Goal: Task Accomplishment & Management: Use online tool/utility

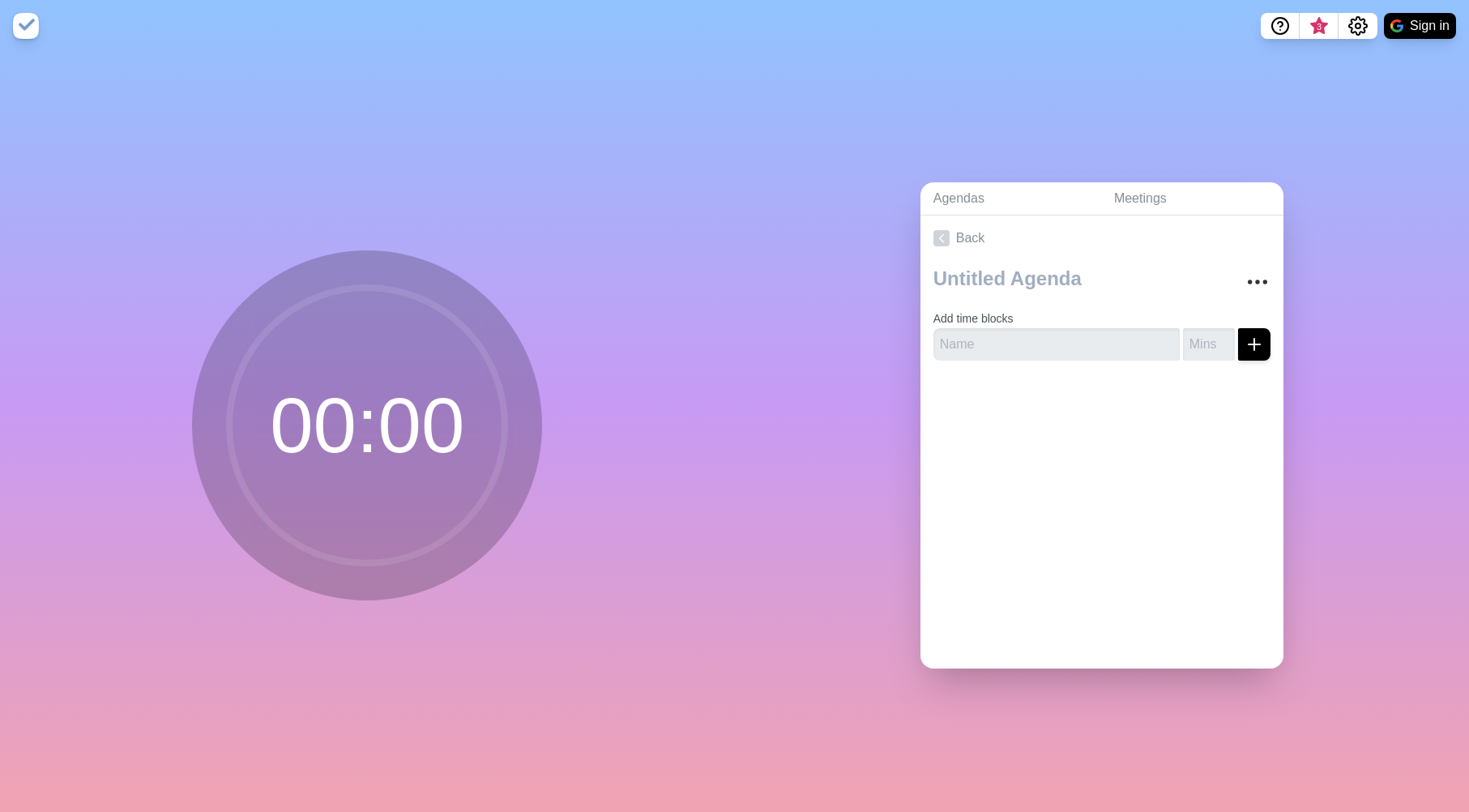
click at [1251, 300] on div at bounding box center [1102, 281] width 338 height 41
click at [1254, 284] on icon "More" at bounding box center [1257, 282] width 26 height 26
click at [1239, 234] on link "Back" at bounding box center [1102, 237] width 363 height 45
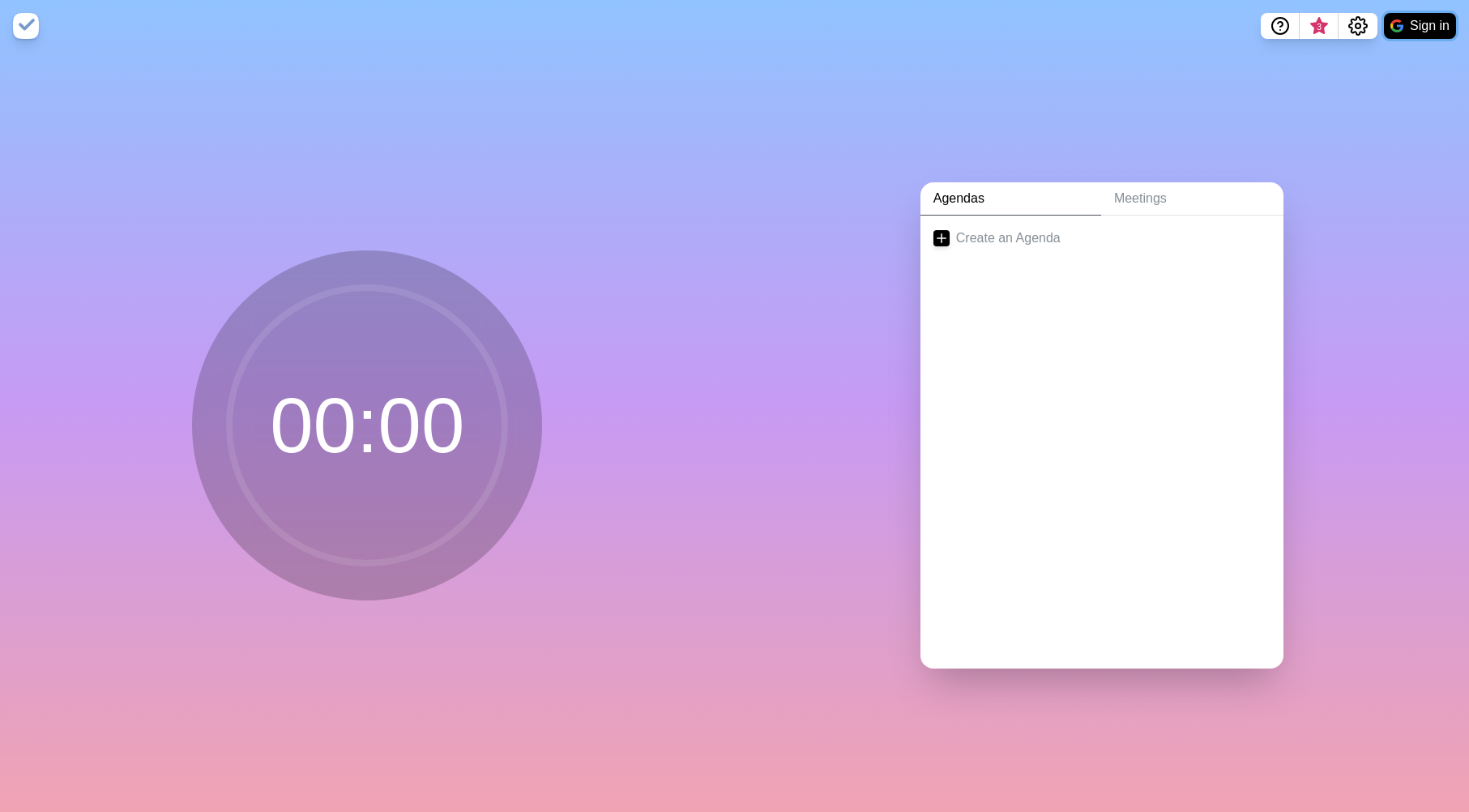
click at [1409, 21] on button "Sign in" at bounding box center [1420, 26] width 72 height 26
click at [1035, 231] on link "Create an Agenda" at bounding box center [1102, 237] width 363 height 45
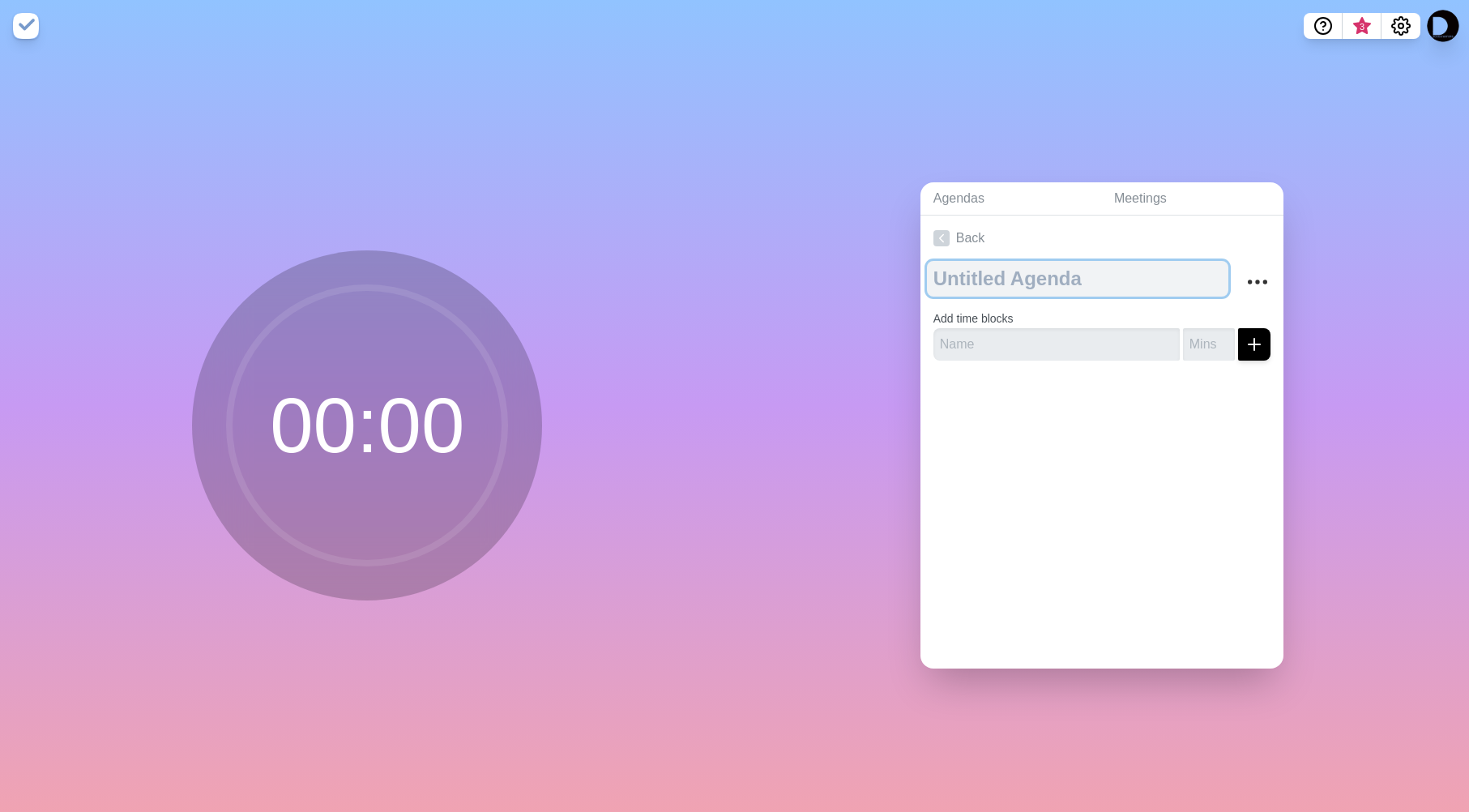
click at [980, 281] on textarea at bounding box center [1078, 279] width 302 height 36
click at [1003, 276] on textarea at bounding box center [1078, 279] width 302 height 36
paste textarea "VT PMP Study Group — Introductory Session Itinerary"
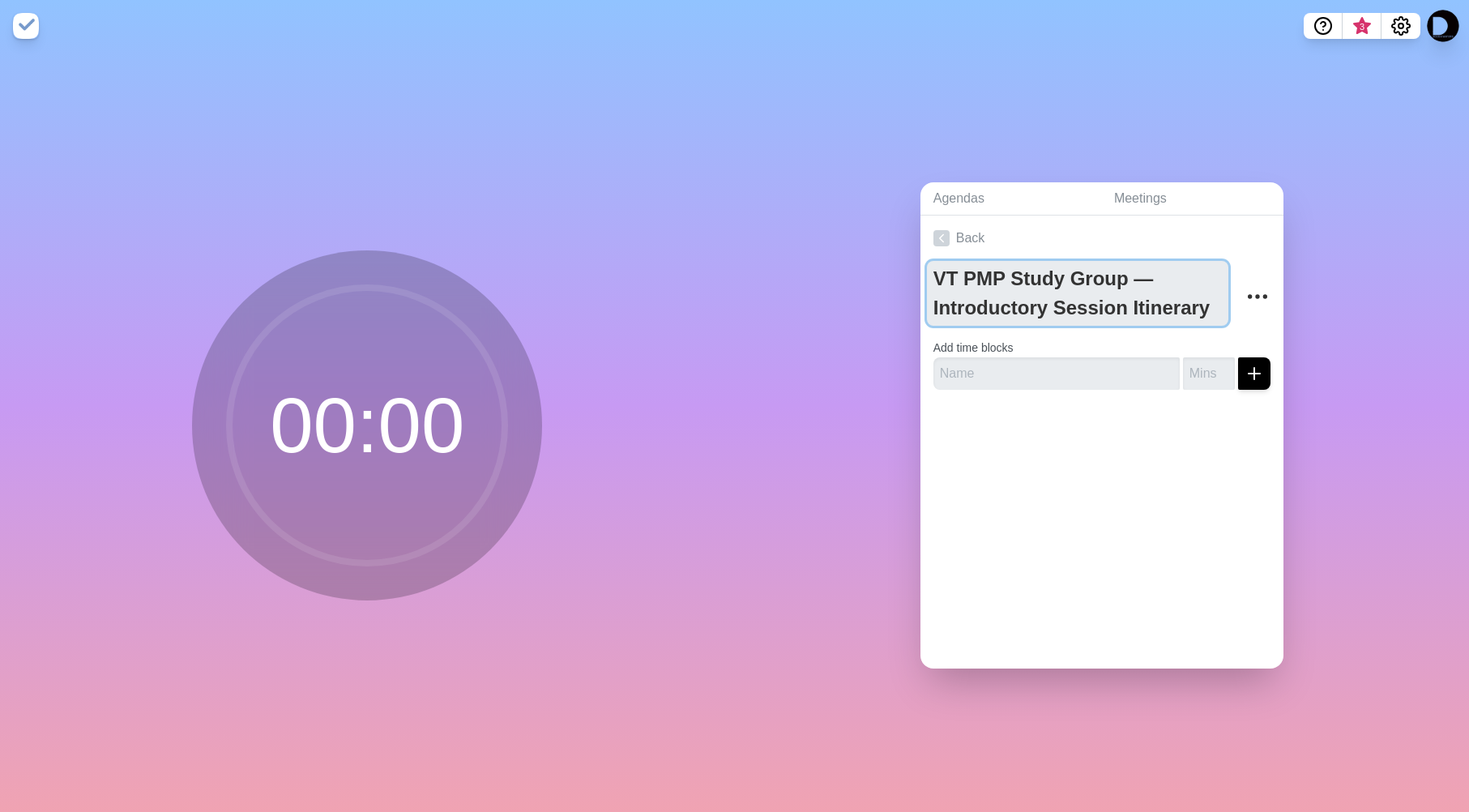
type textarea "VT PMP Study Group — Introductory Session Itinerary"
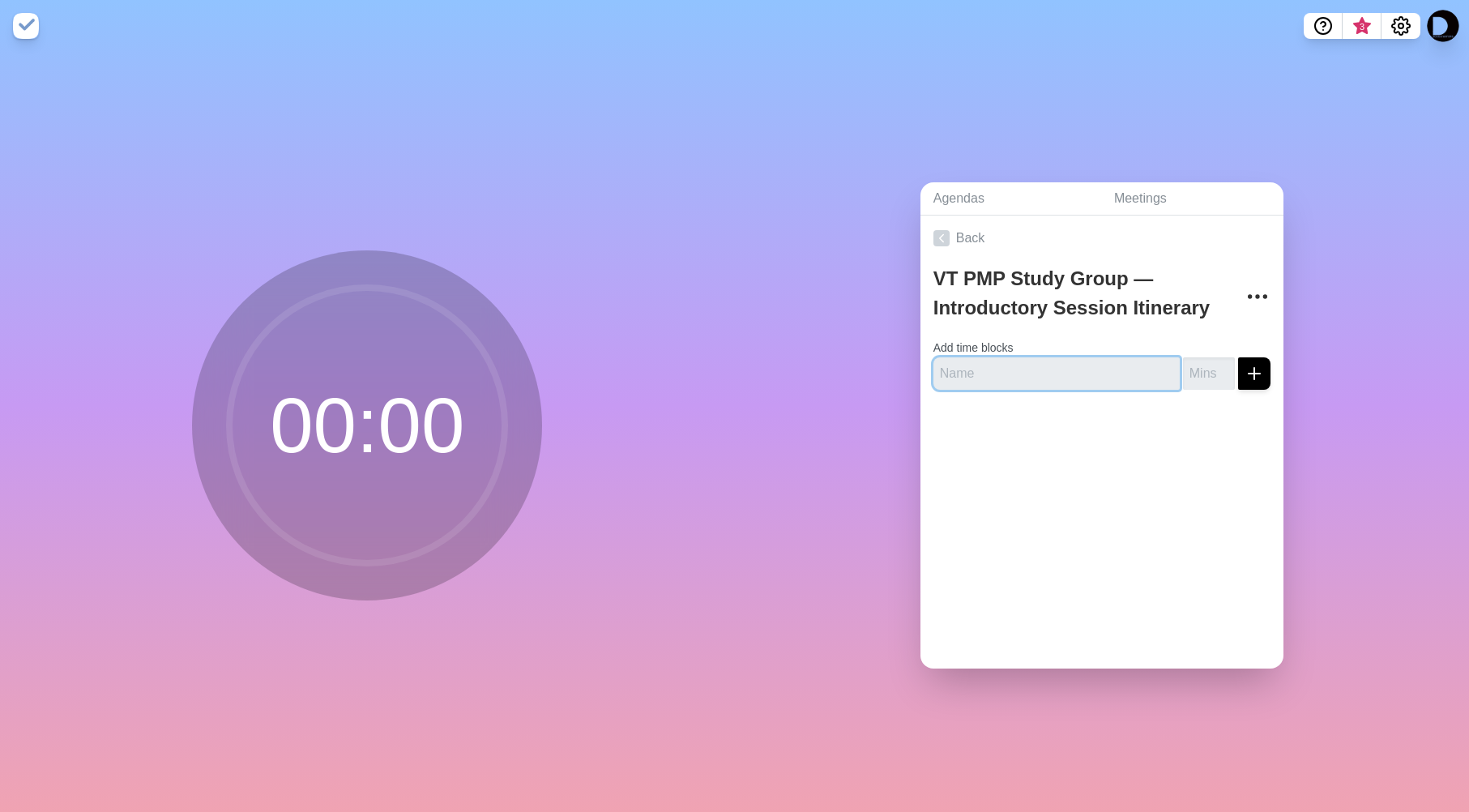
click at [1011, 373] on input "text" at bounding box center [1057, 373] width 247 height 32
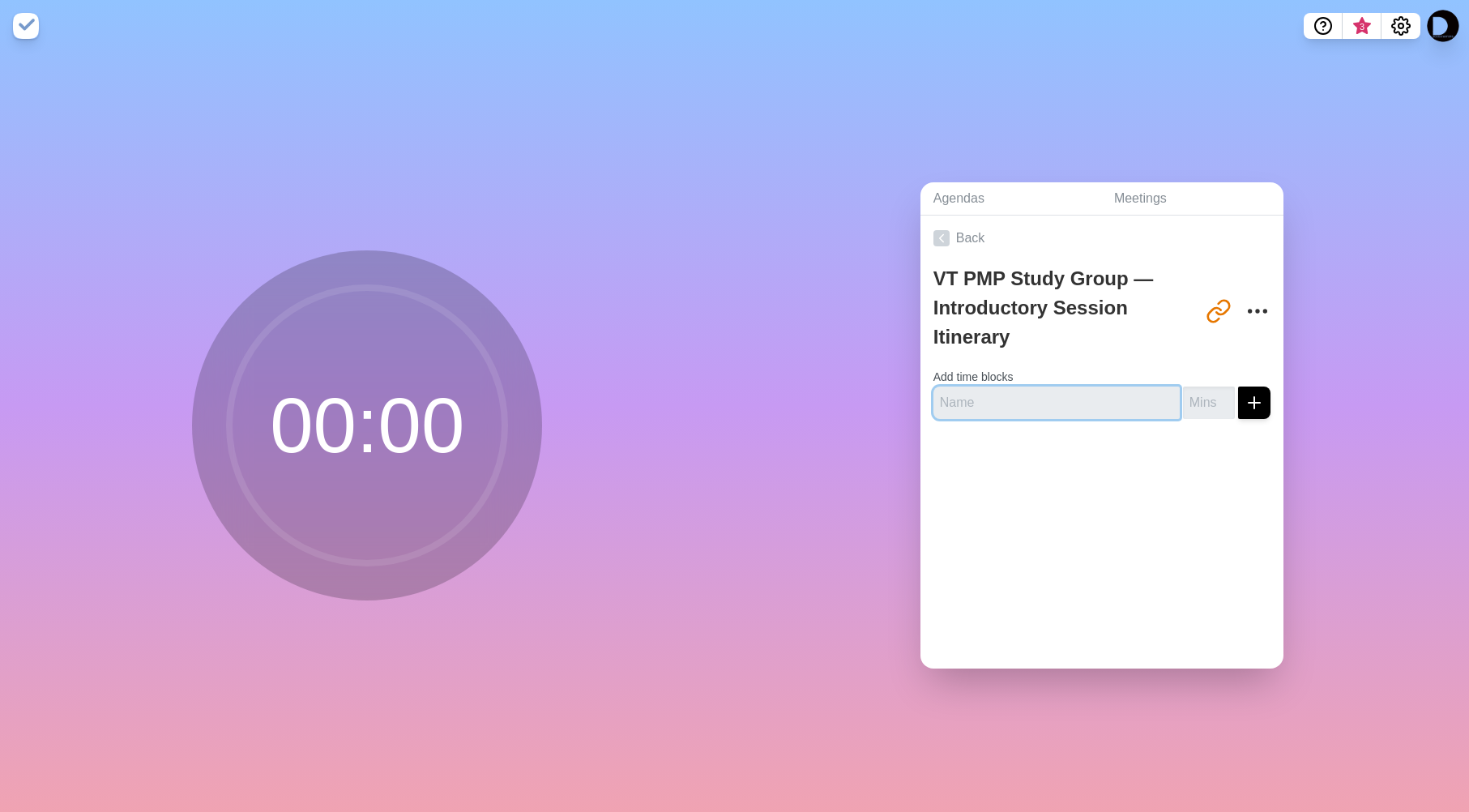
click at [1056, 401] on input "text" at bounding box center [1057, 402] width 247 height 32
paste input "Welcome & Orientation"
type input "Welcome & Orientation"
click at [1209, 397] on input "number" at bounding box center [1209, 402] width 52 height 32
type input "10"
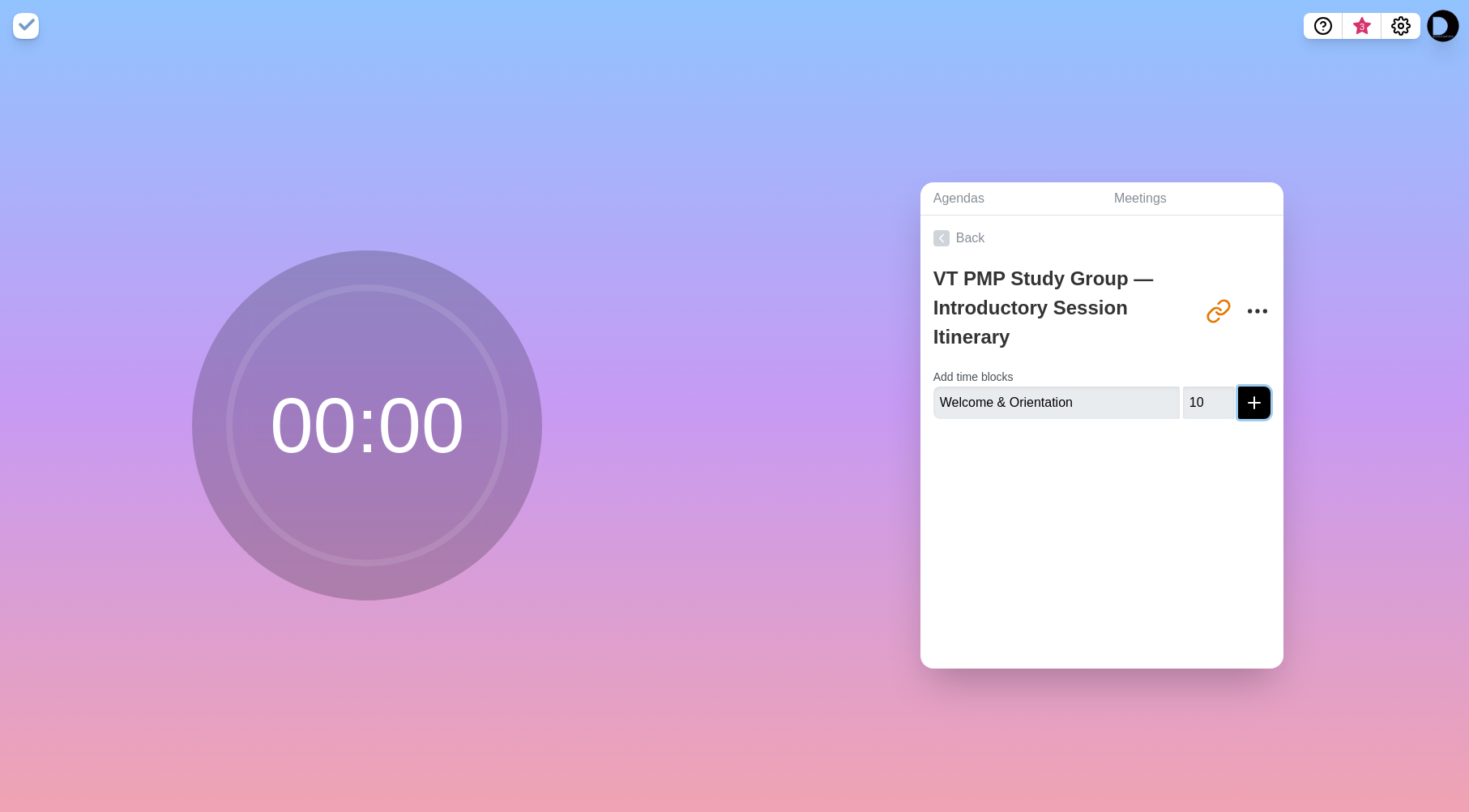
click at [1251, 396] on icon "submit" at bounding box center [1254, 402] width 19 height 19
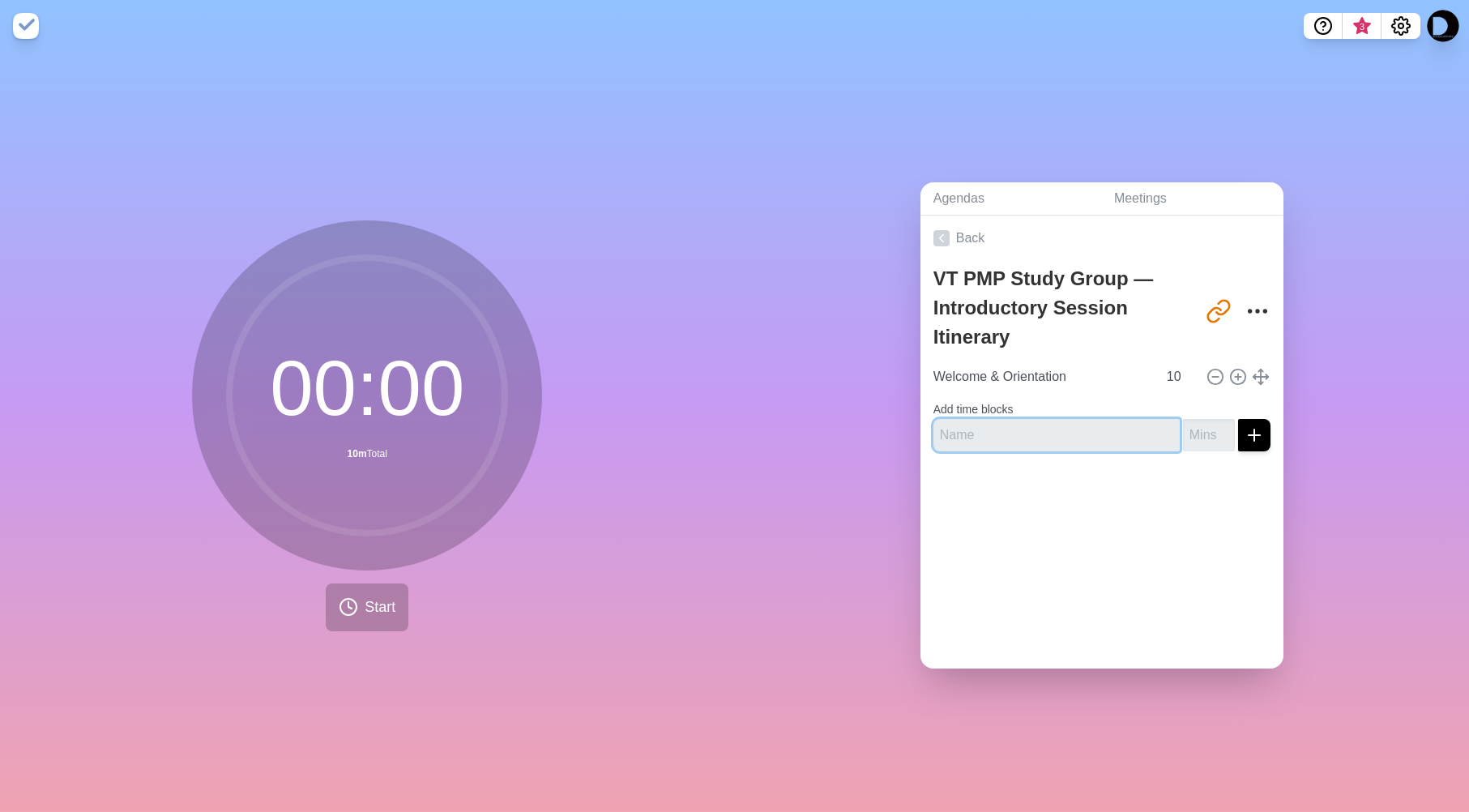
paste input "Professional Networking Roundtable"
type input "Professional Networking Roundtable"
drag, startPoint x: 1245, startPoint y: 431, endPoint x: 1196, endPoint y: 440, distance: 49.8
click at [1196, 440] on div "Professional Networking Roundtable" at bounding box center [1102, 435] width 338 height 32
click at [1196, 440] on input "number" at bounding box center [1209, 435] width 52 height 32
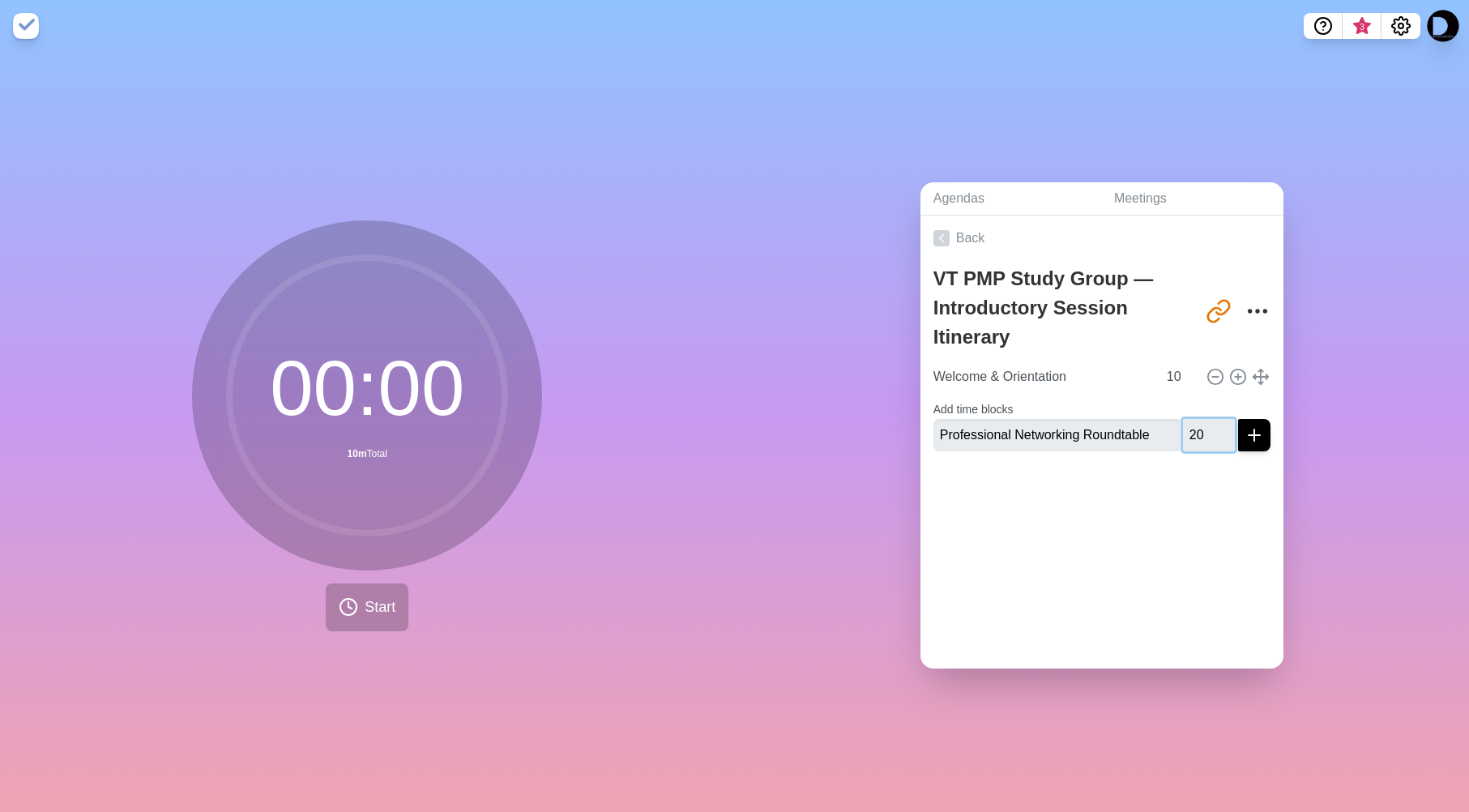
type input "20"
click at [1258, 439] on icon "submit" at bounding box center [1254, 435] width 19 height 19
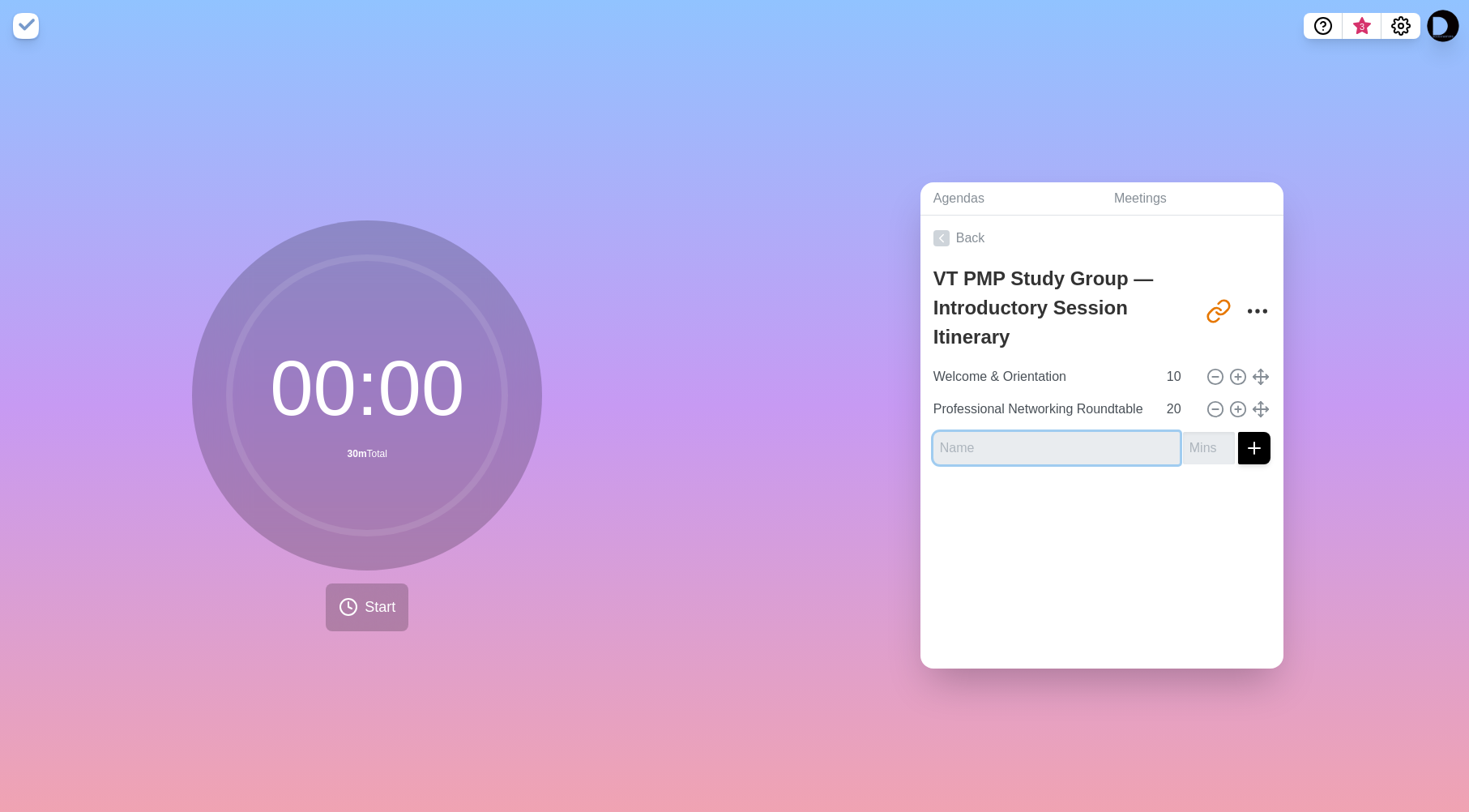
paste input "Introduce the Group Framework"
type input "Introduce the Group Framework"
click at [1199, 450] on input "number" at bounding box center [1209, 448] width 52 height 32
type input "5"
click at [1246, 446] on icon "submit" at bounding box center [1254, 448] width 19 height 19
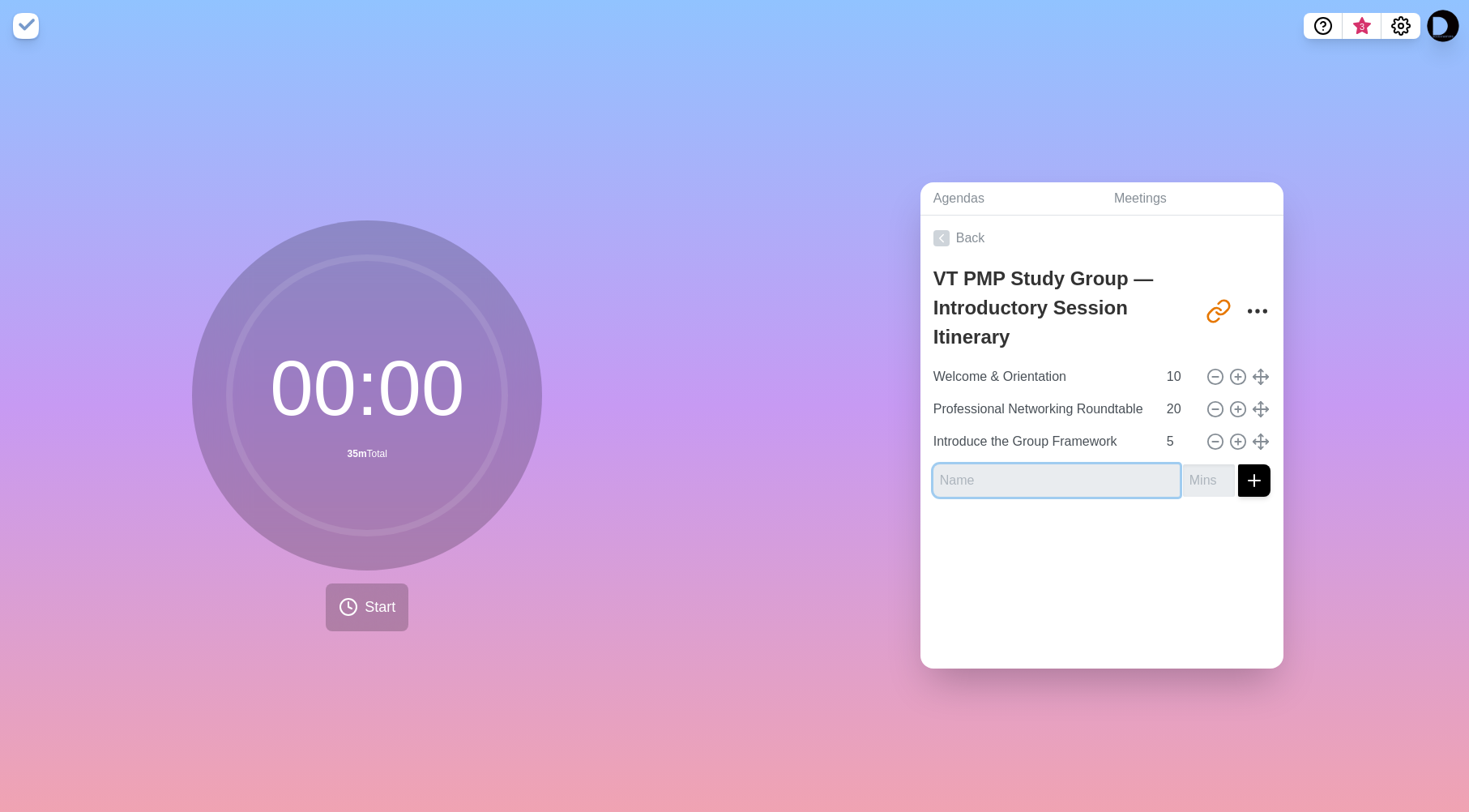
paste input "Questions & Early Topics"
type input "Questions & Early Topics"
click at [1202, 482] on input "number" at bounding box center [1209, 480] width 52 height 32
type input "20"
click at [1249, 481] on line "submit" at bounding box center [1255, 481] width 11 height 0
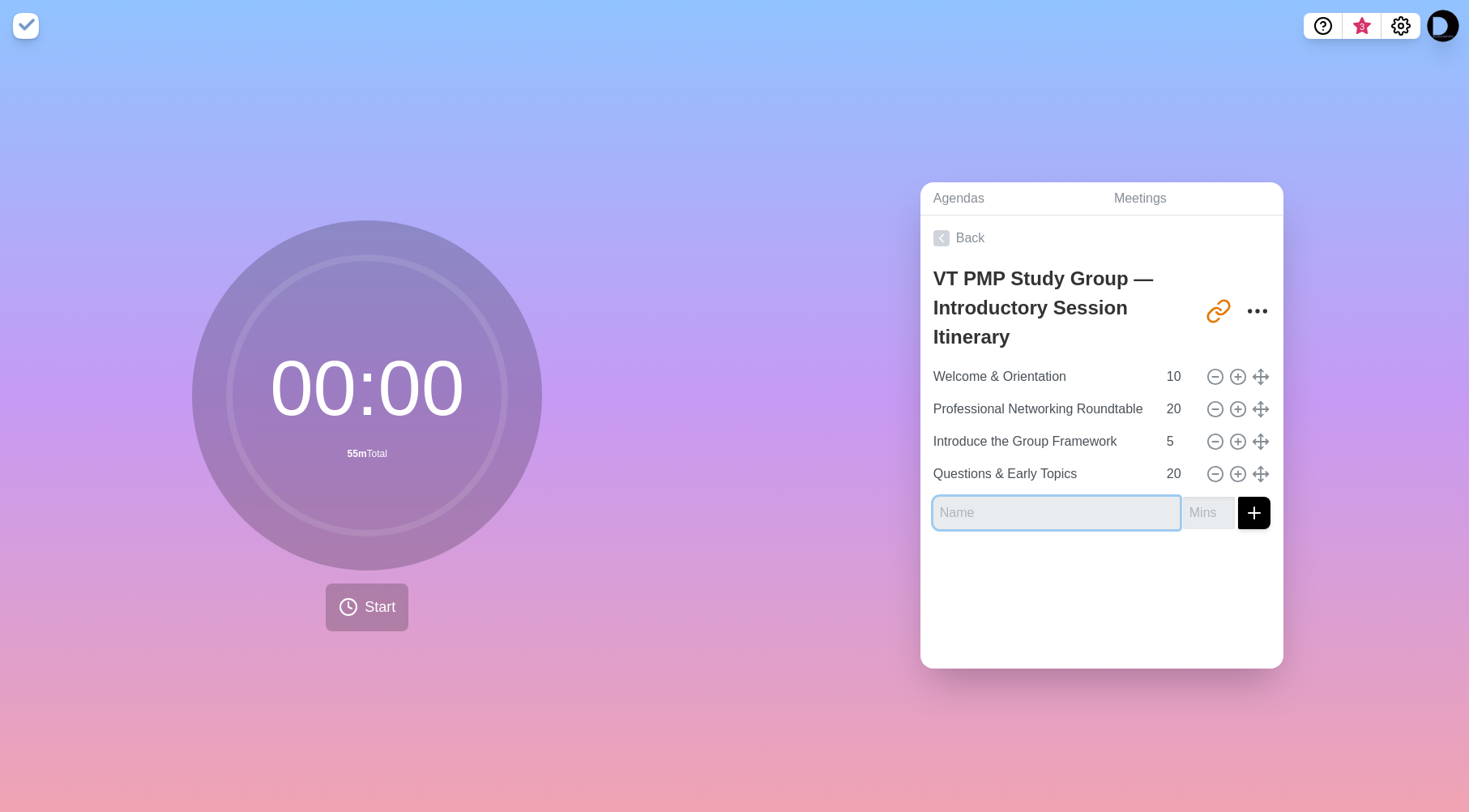
paste input "Reflection & Next Steps"
type input "Reflection & Next Steps"
click at [1199, 516] on input "number" at bounding box center [1209, 512] width 52 height 32
type input "5"
click at [1210, 554] on div at bounding box center [1102, 574] width 363 height 64
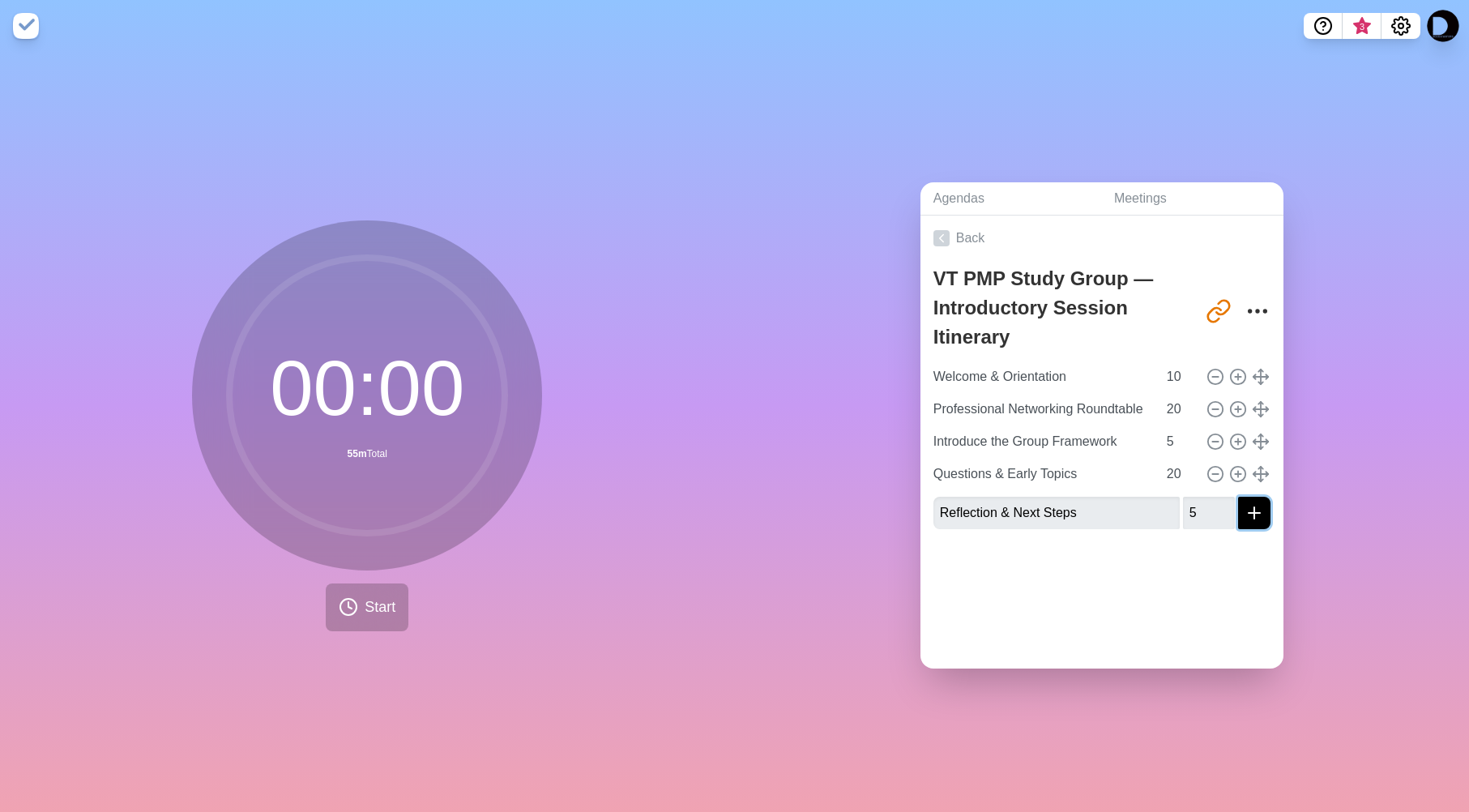
click at [1245, 507] on button "submit" at bounding box center [1254, 512] width 32 height 32
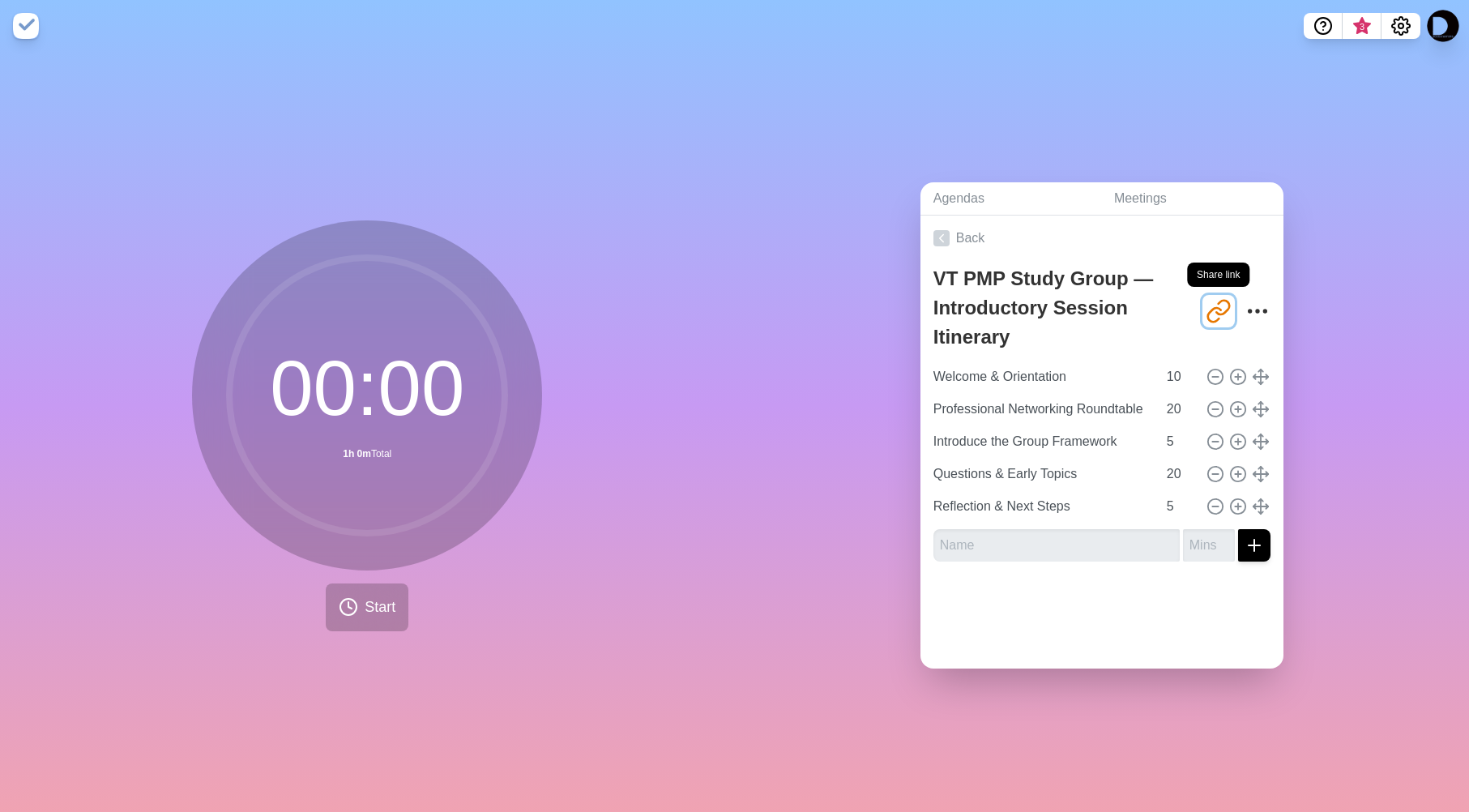
click at [1218, 305] on icon "Share link" at bounding box center [1219, 311] width 26 height 26
click at [200, 86] on div "00 : 00 1h 0m Total Start" at bounding box center [367, 431] width 735 height 760
